Goal: Book appointment/travel/reservation

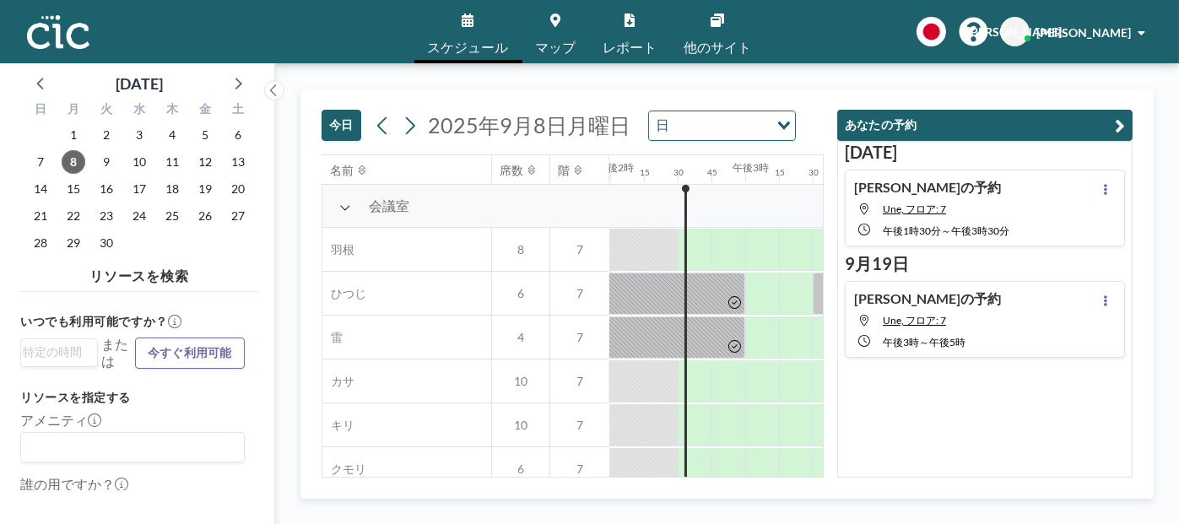
scroll to position [0, 1925]
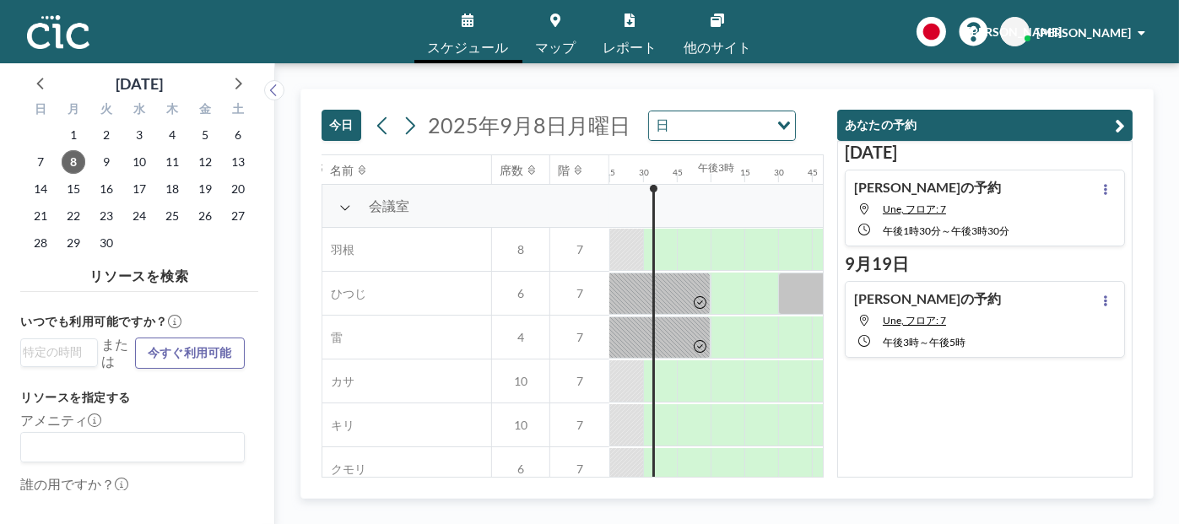
click at [905, 303] on font "[PERSON_NAME]の予約" at bounding box center [927, 298] width 147 height 16
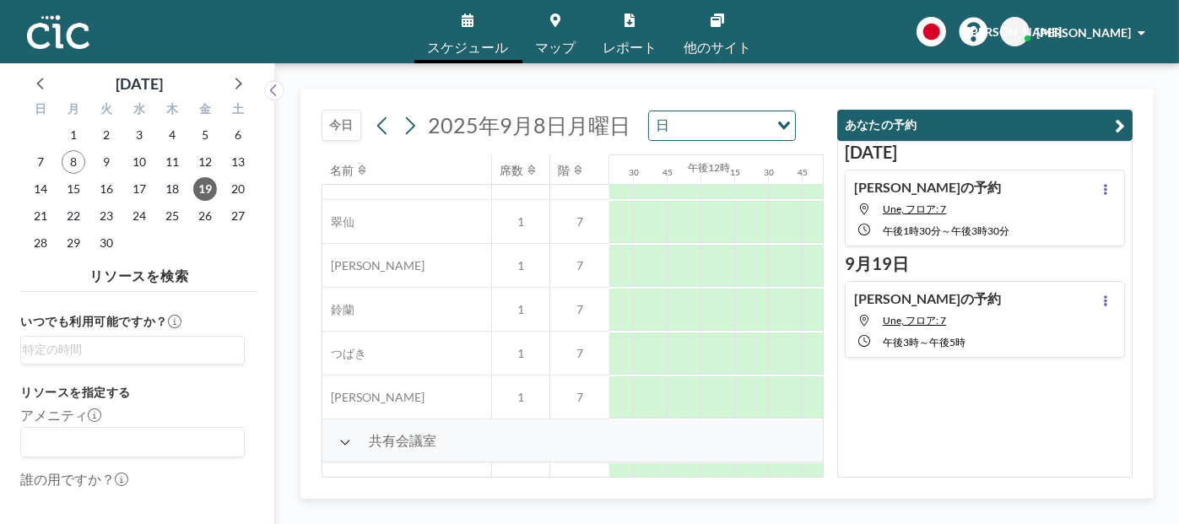
scroll to position [1293, 1992]
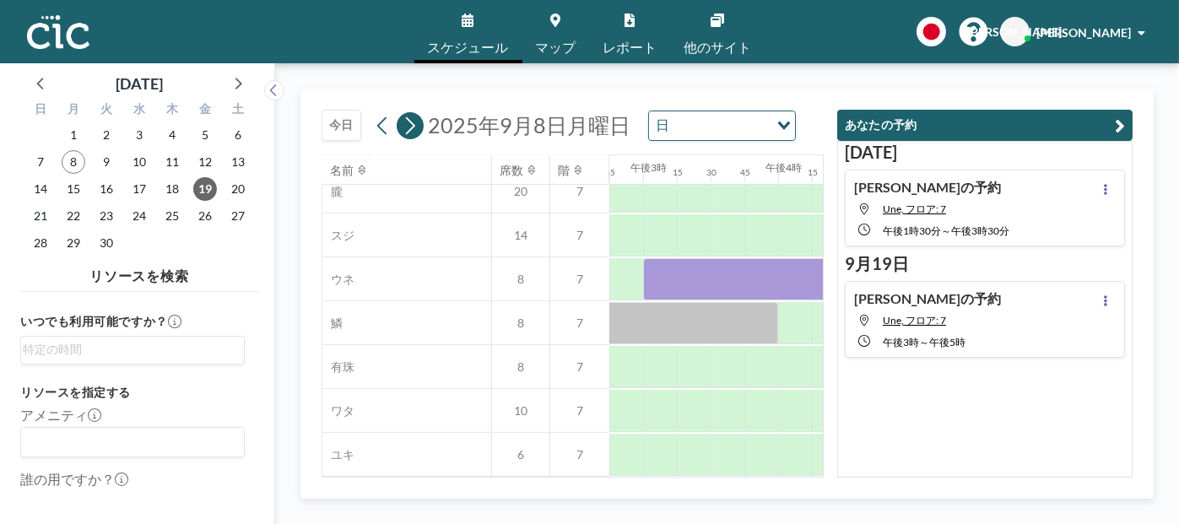
click at [414, 127] on icon at bounding box center [410, 125] width 16 height 25
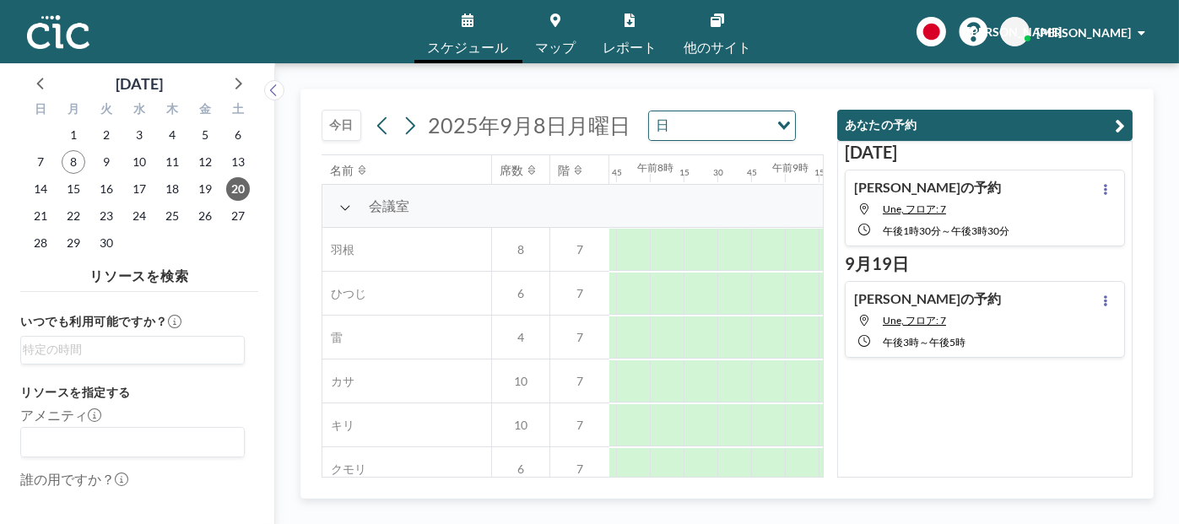
scroll to position [0, 1047]
click at [780, 129] on div "読み込み中..." at bounding box center [785, 123] width 19 height 25
click at [780, 129] on icon "オプションを検索" at bounding box center [784, 126] width 12 height 8
click at [201, 189] on font "19" at bounding box center [205, 188] width 14 height 14
click at [176, 164] on font "11" at bounding box center [172, 161] width 14 height 14
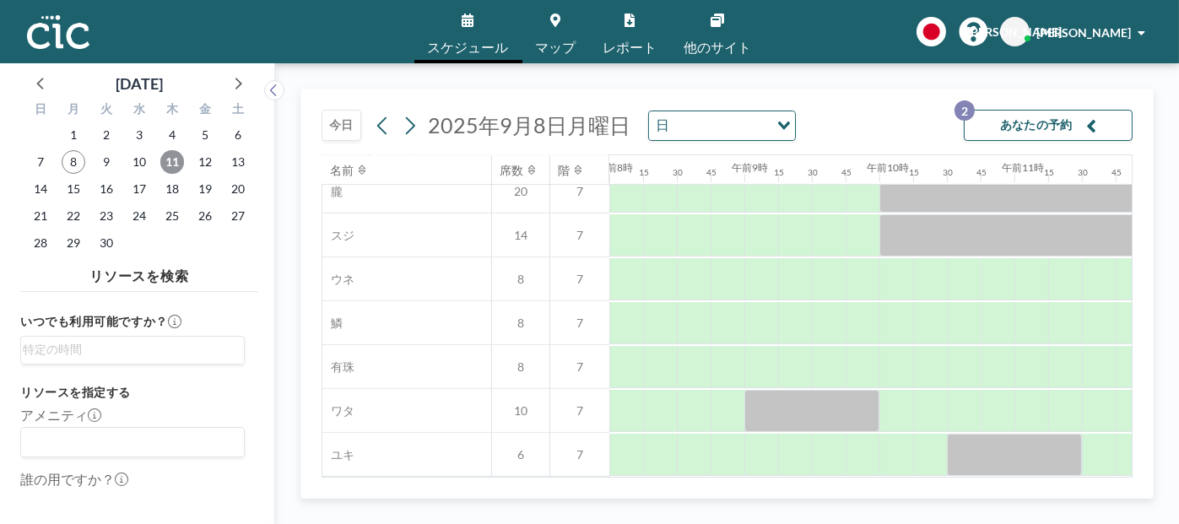
scroll to position [1292, 1080]
click at [415, 130] on icon at bounding box center [410, 125] width 16 height 25
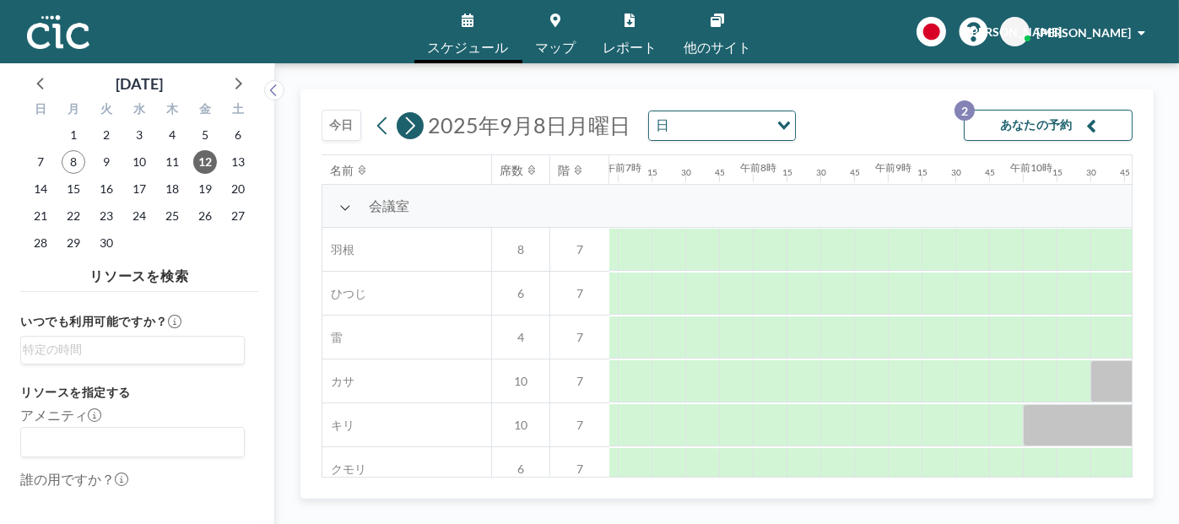
scroll to position [0, 1047]
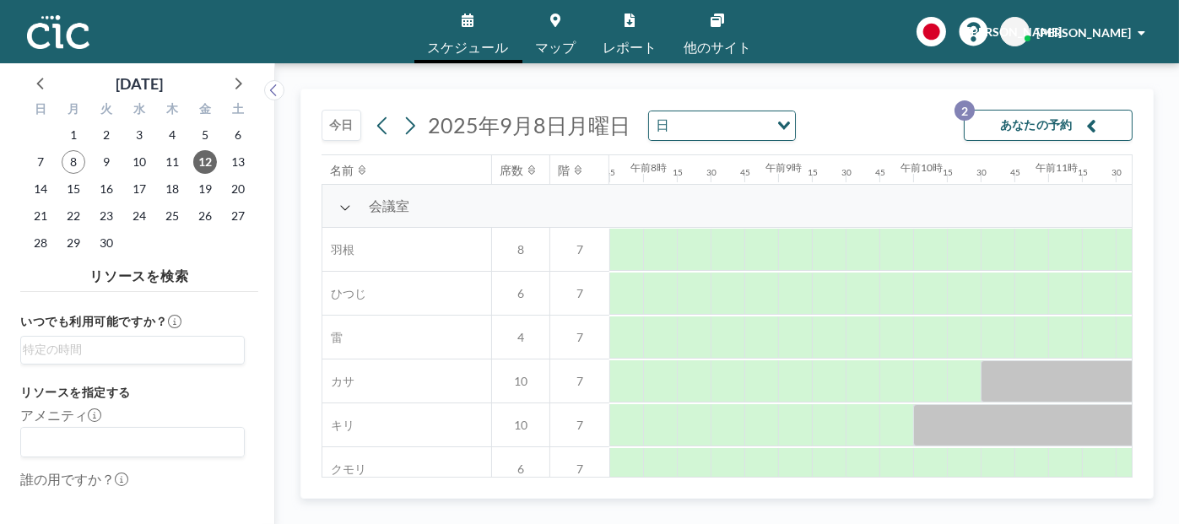
click at [345, 135] on button "今日" at bounding box center [342, 125] width 40 height 31
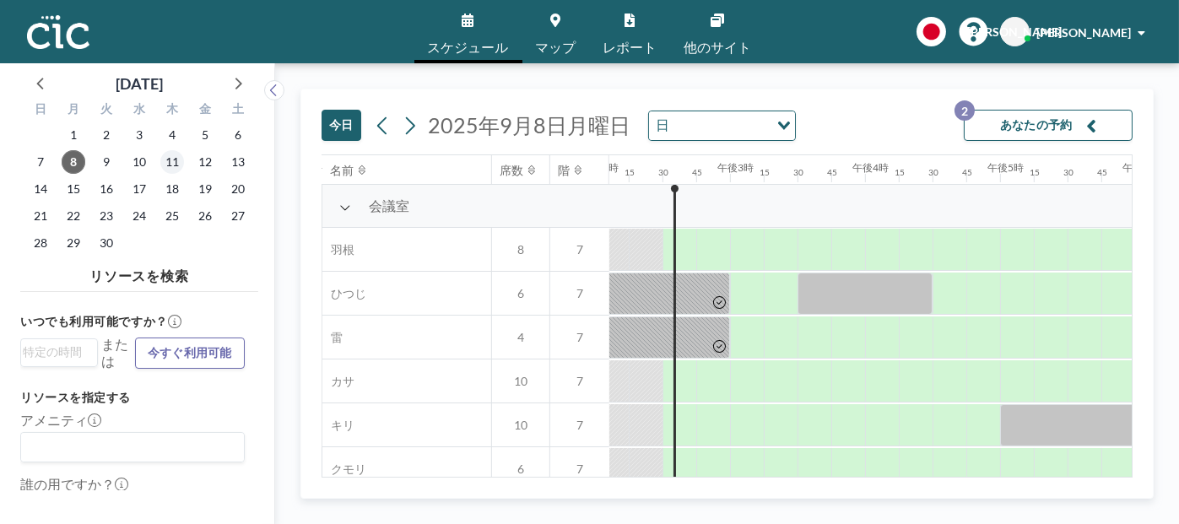
scroll to position [0, 1925]
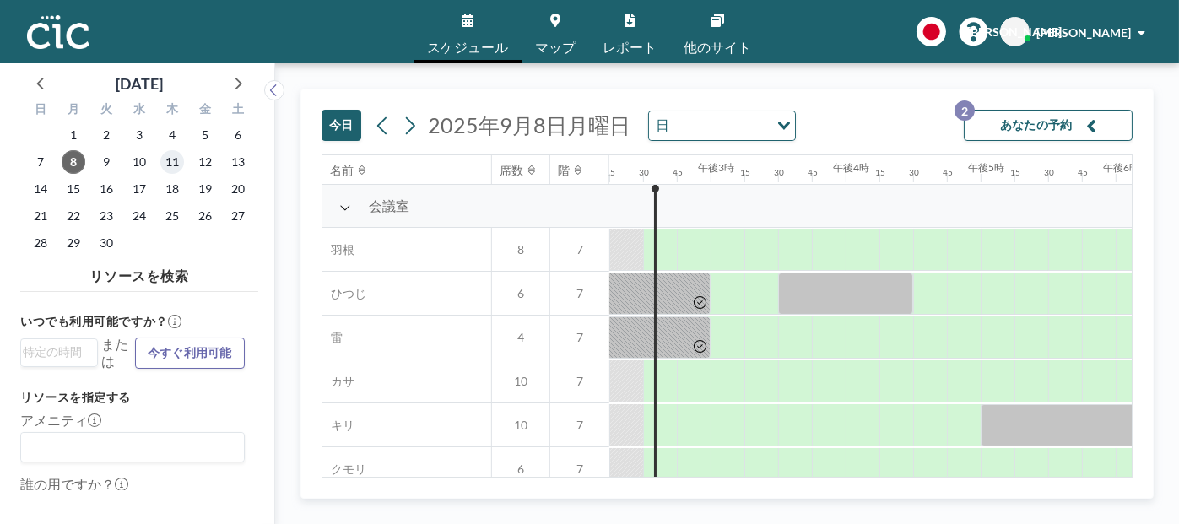
click at [173, 167] on font "11" at bounding box center [172, 161] width 14 height 14
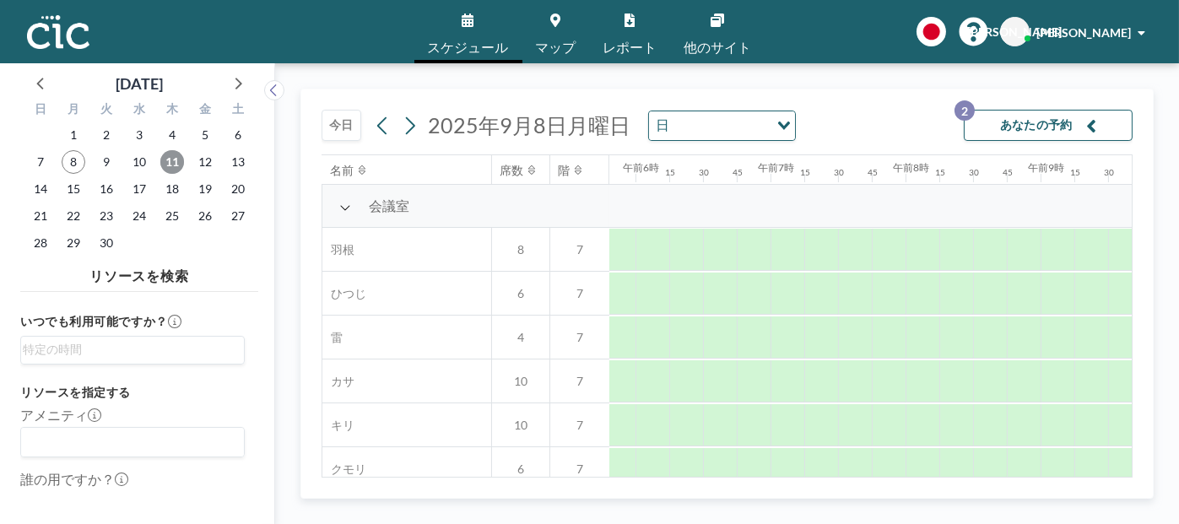
scroll to position [0, 1047]
click at [1017, 122] on font "あなたの予約" at bounding box center [1036, 124] width 73 height 14
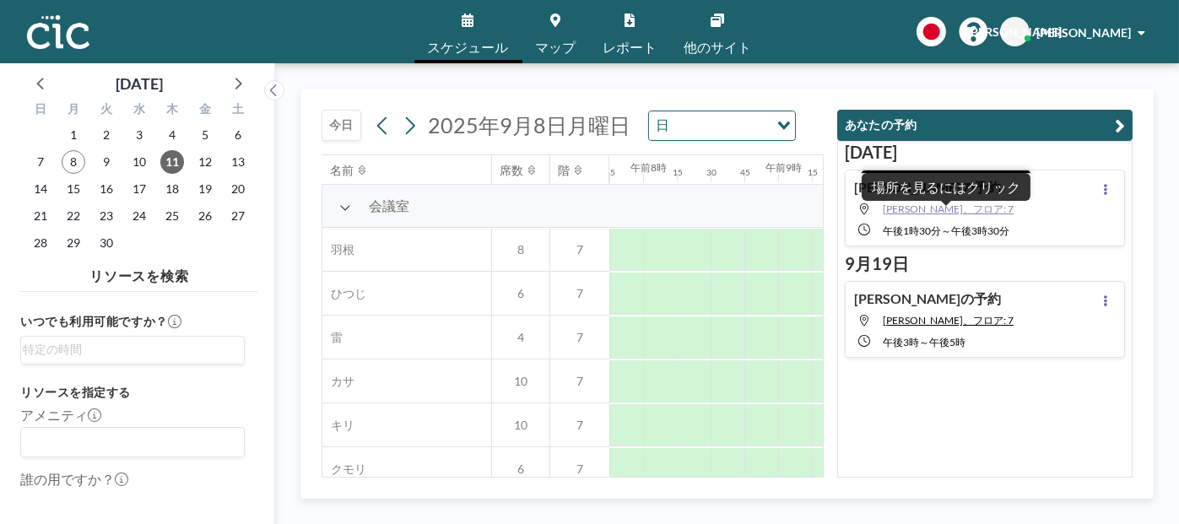
click at [933, 206] on font "宇根、フロア: 7" at bounding box center [948, 209] width 131 height 13
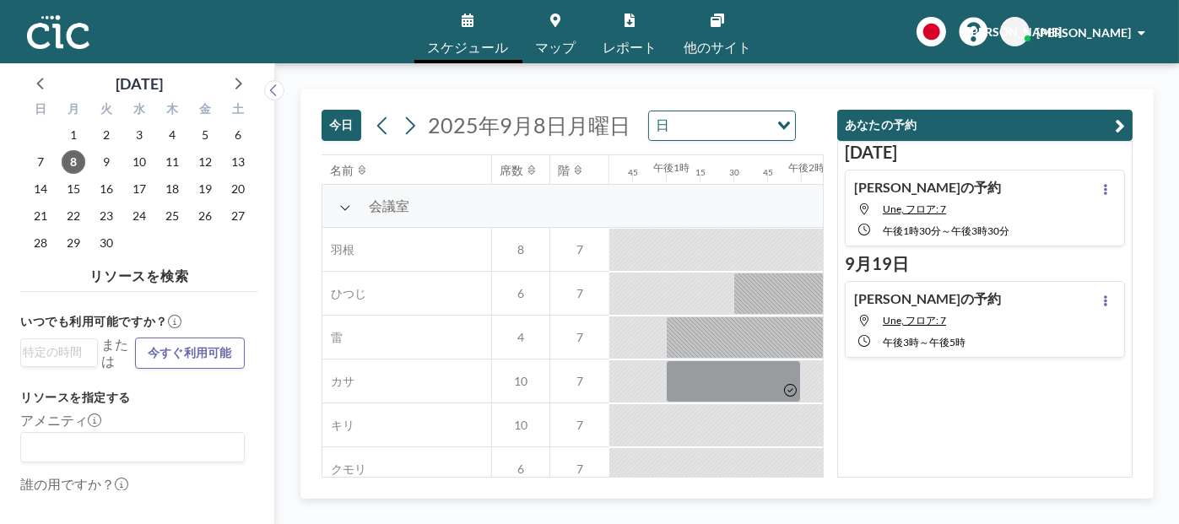
scroll to position [0, 1925]
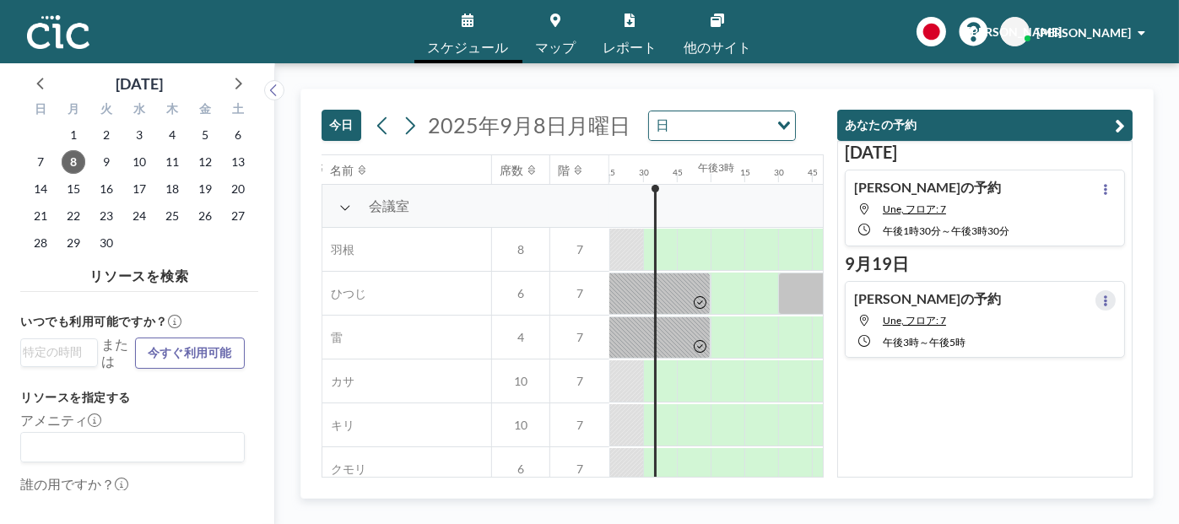
click at [1102, 302] on icon at bounding box center [1105, 300] width 7 height 11
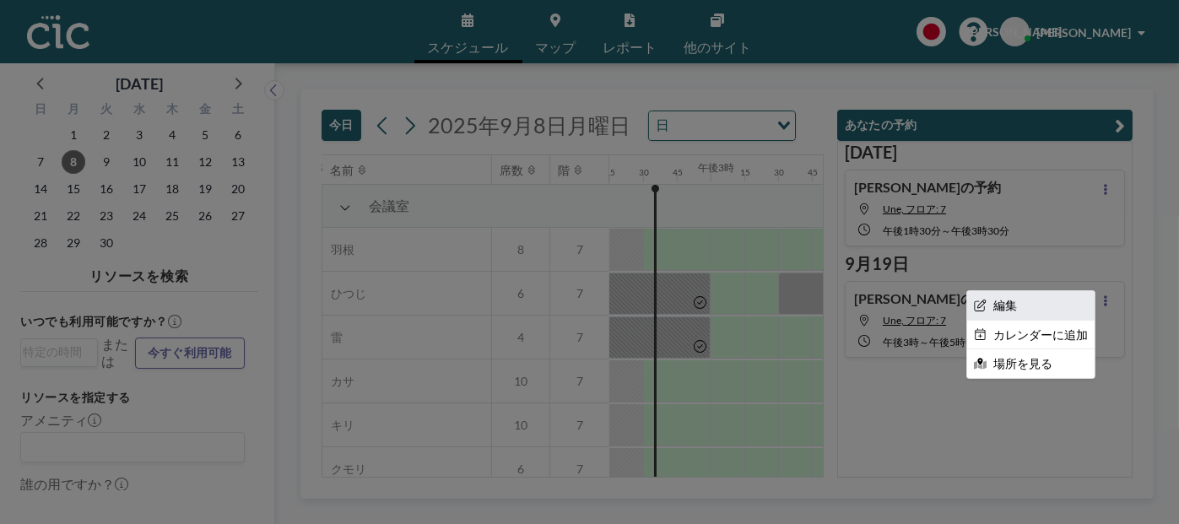
click at [1040, 304] on li "編集" at bounding box center [1030, 305] width 127 height 29
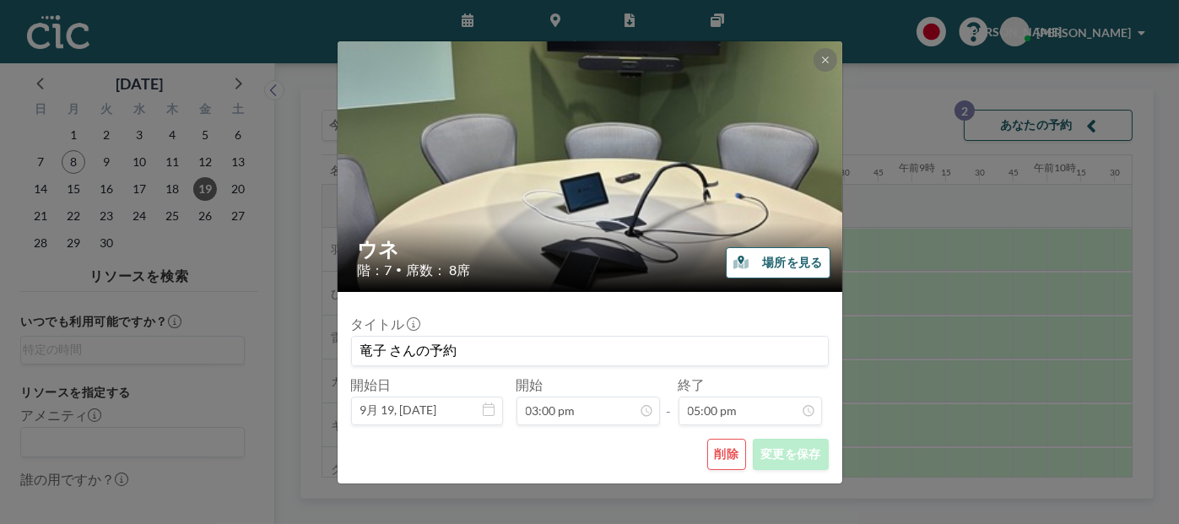
scroll to position [0, 1992]
click at [822, 61] on icon at bounding box center [825, 60] width 10 height 10
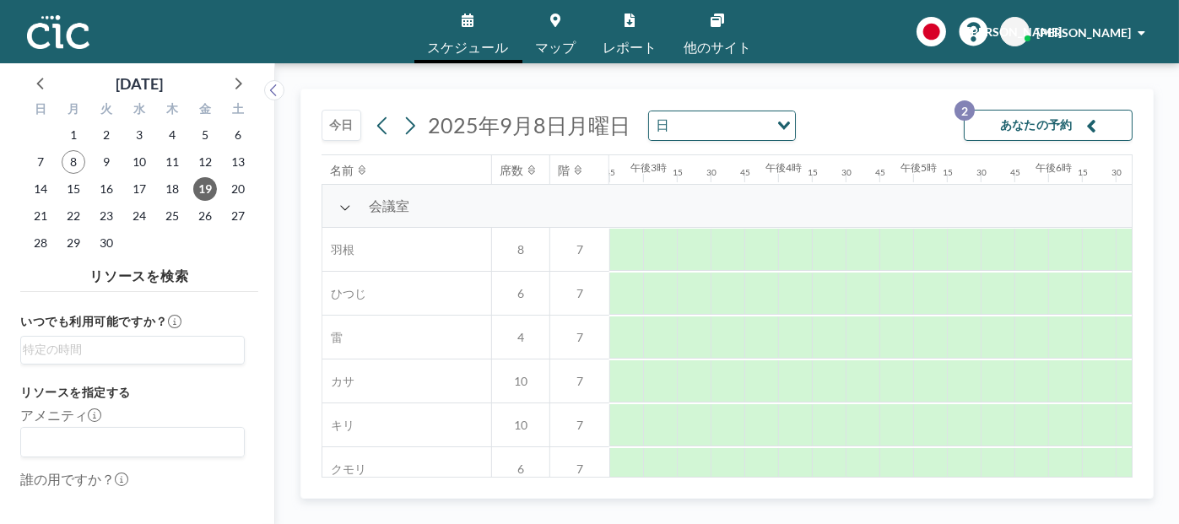
click at [474, 19] on link "スケジュール" at bounding box center [468, 31] width 108 height 63
click at [418, 128] on button at bounding box center [410, 125] width 27 height 27
click at [417, 128] on button at bounding box center [410, 125] width 27 height 27
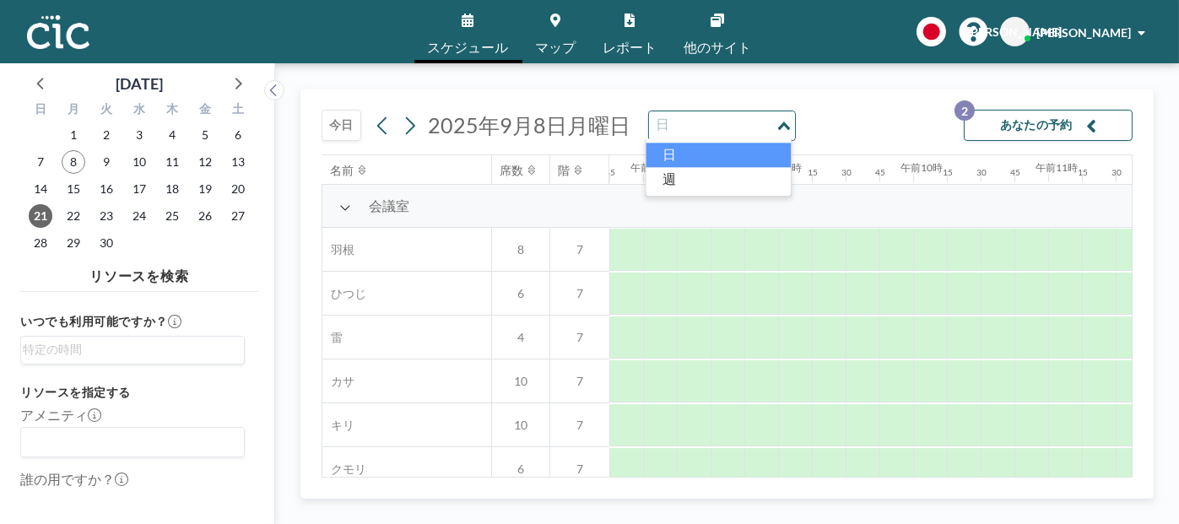
click at [787, 124] on div "読み込み中..." at bounding box center [785, 123] width 19 height 25
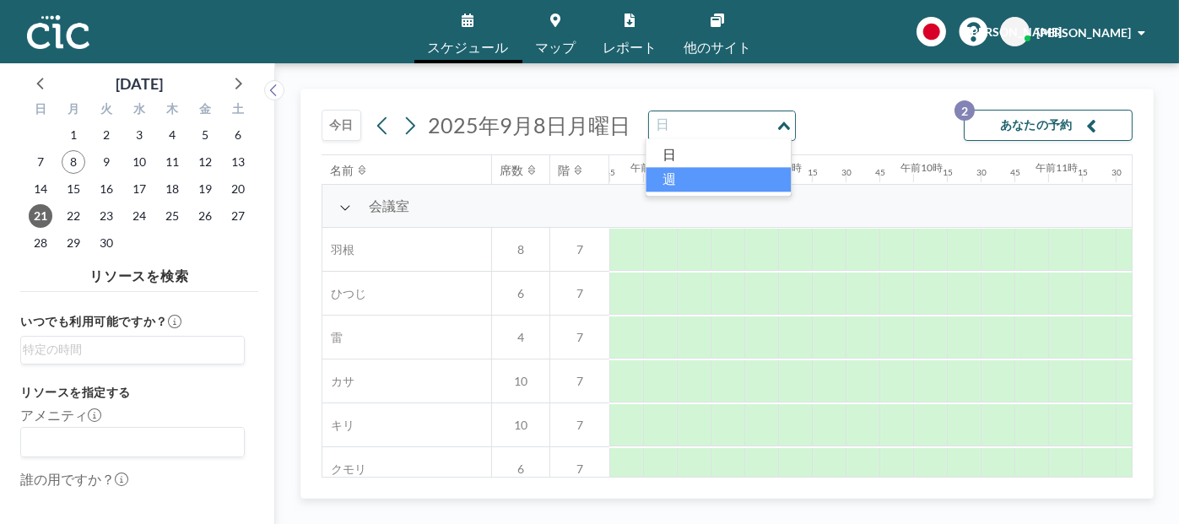
click at [775, 175] on li "週" at bounding box center [718, 179] width 145 height 24
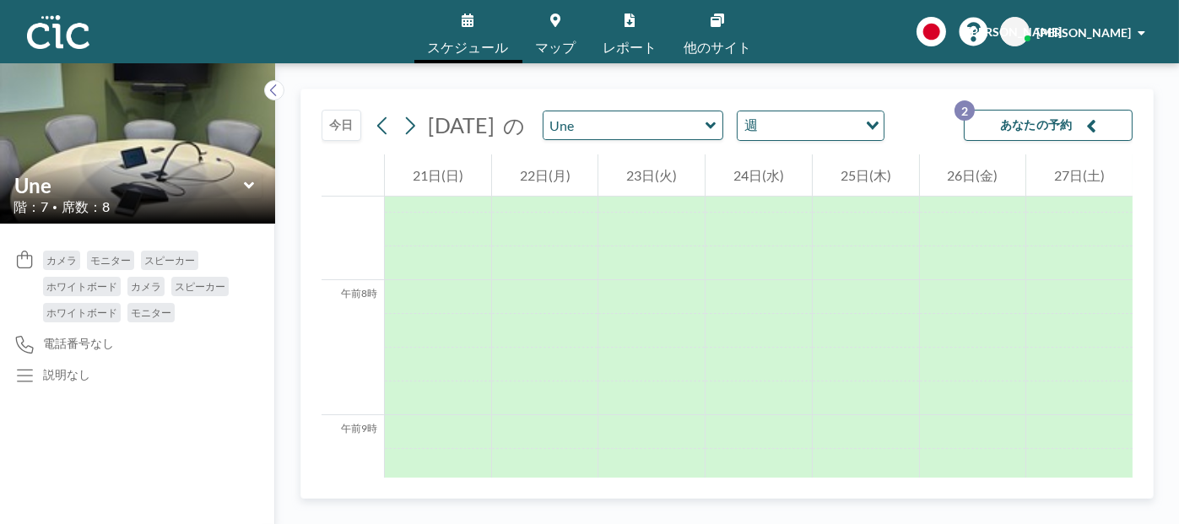
scroll to position [1047, 0]
click at [382, 134] on icon at bounding box center [383, 125] width 16 height 25
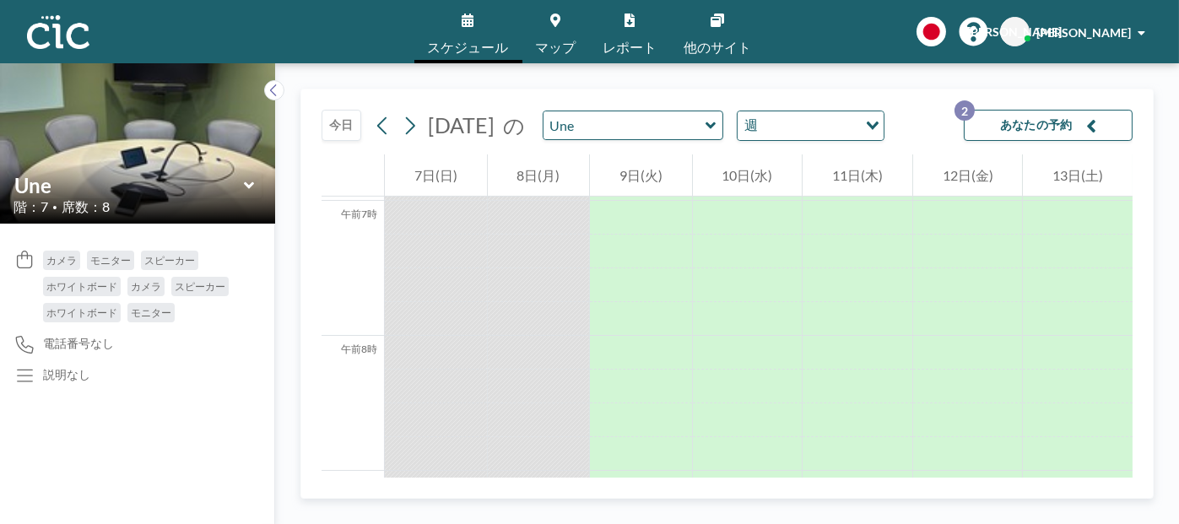
scroll to position [827, 0]
